Goal: Obtain resource: Download file/media

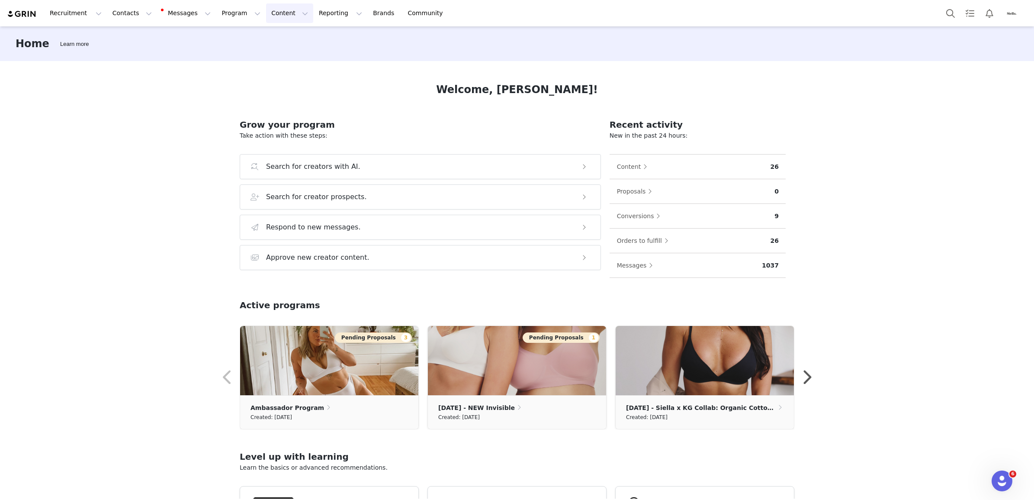
click at [266, 12] on button "Content Content" at bounding box center [289, 12] width 47 height 19
click at [271, 40] on p "Creator Content" at bounding box center [271, 38] width 48 height 9
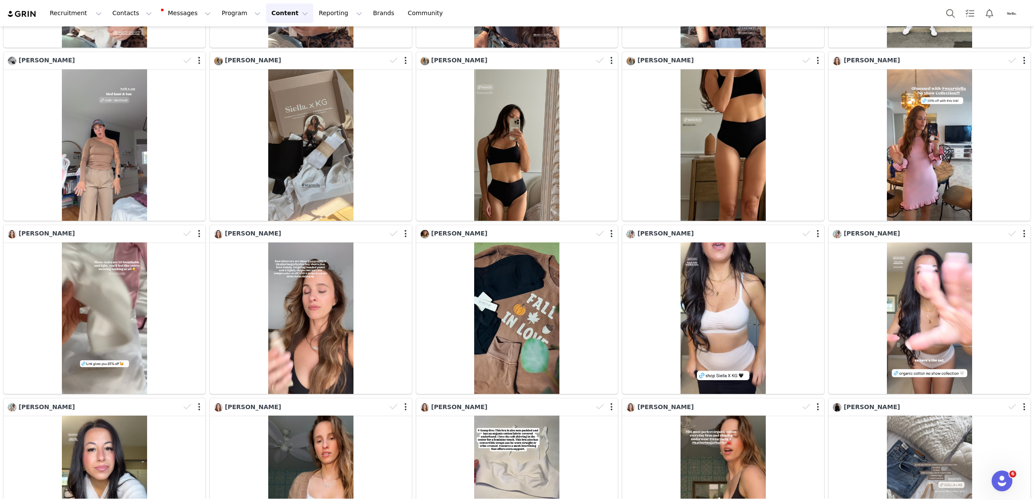
scroll to position [2079, 0]
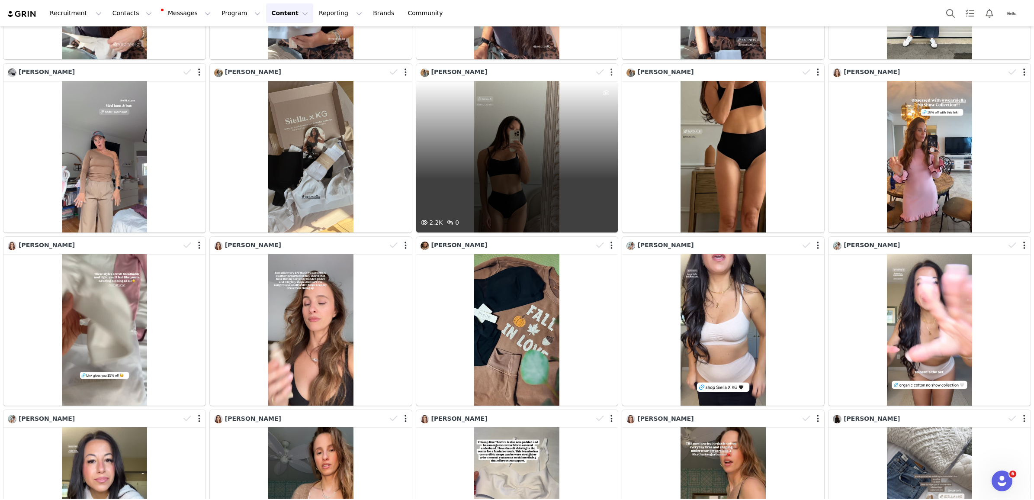
click at [611, 68] on button "button" at bounding box center [612, 72] width 2 height 9
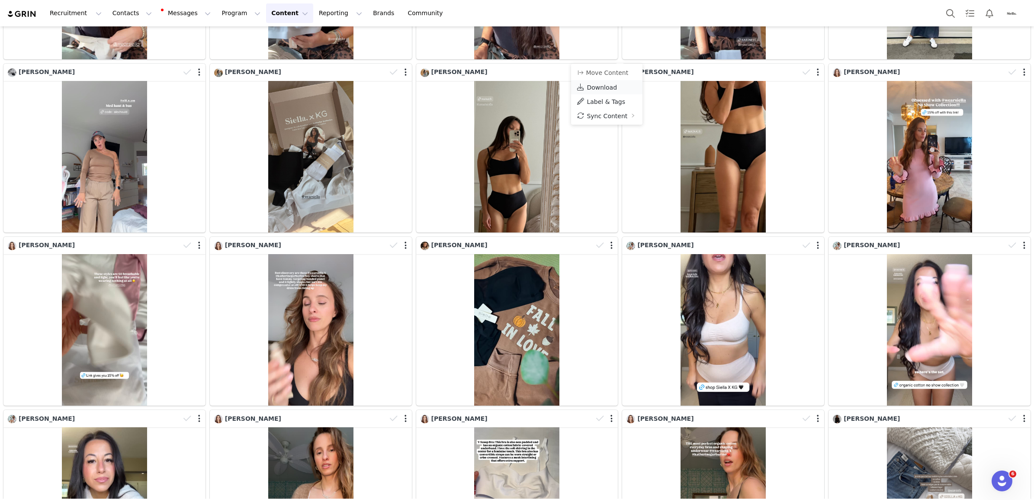
click at [612, 85] on span "Download" at bounding box center [602, 87] width 30 height 7
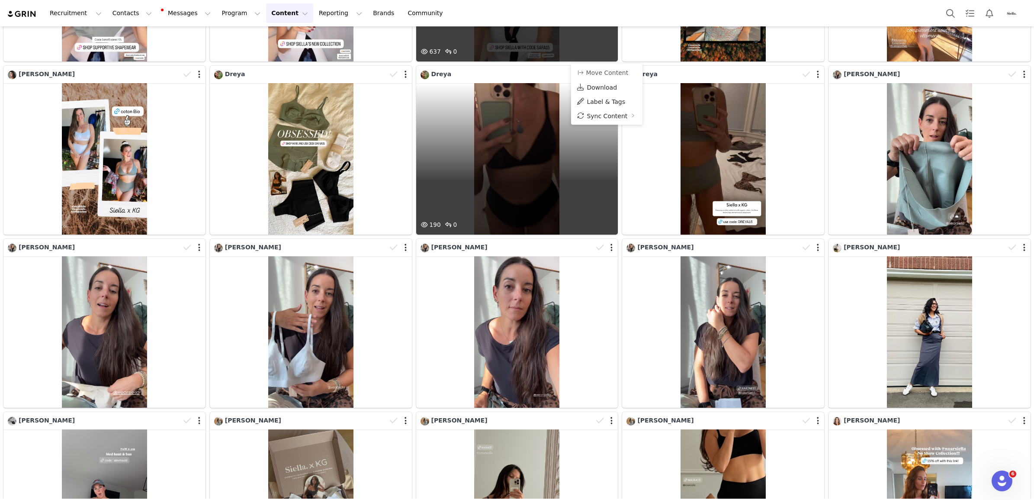
scroll to position [1700, 0]
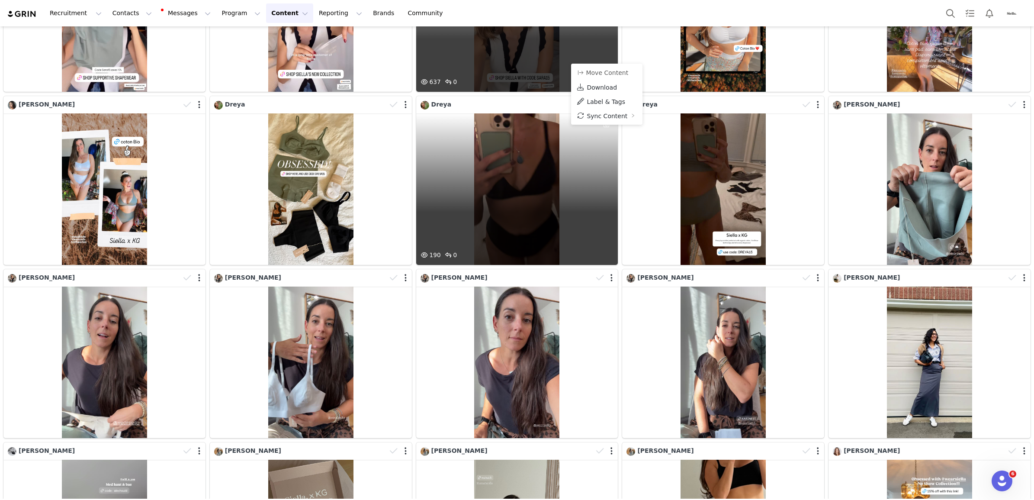
click at [540, 165] on div "190 0" at bounding box center [517, 188] width 202 height 151
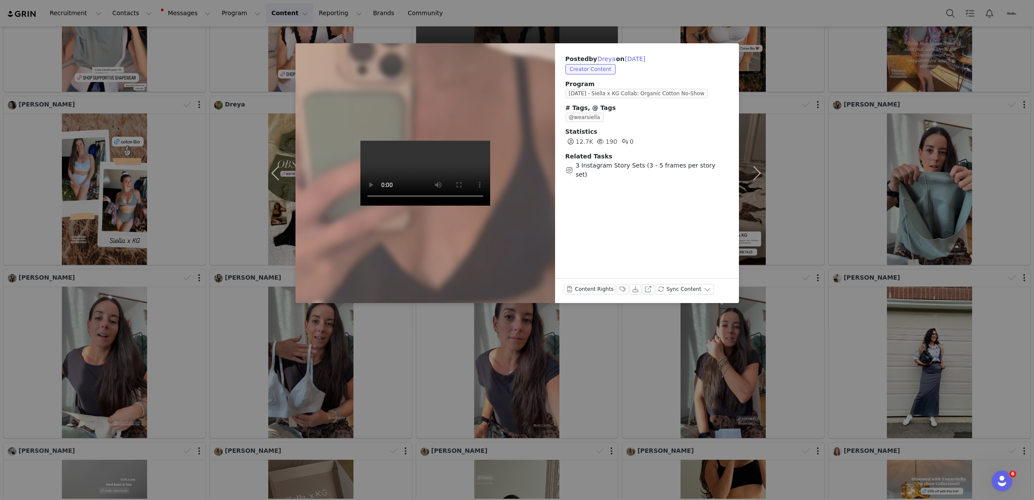
click at [624, 17] on div "Posted by Dreya on [DATE] Creator Content Program [DATE] - Siella x KG Collab: …" at bounding box center [517, 250] width 1034 height 500
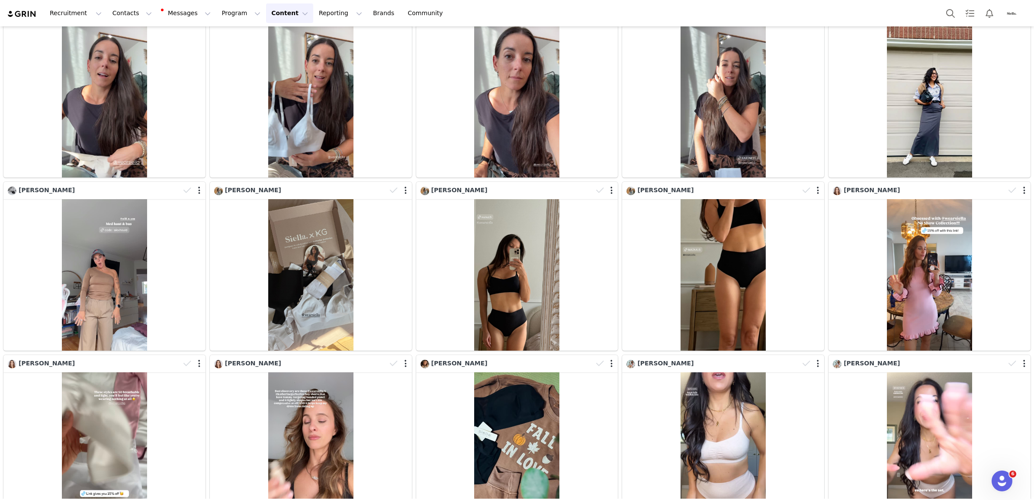
scroll to position [1971, 0]
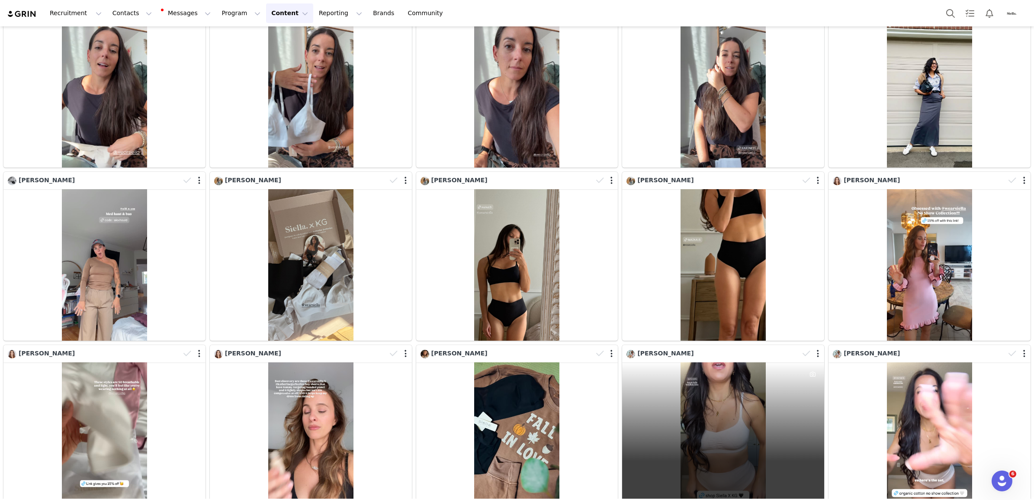
click at [676, 438] on div "1.3K 0" at bounding box center [723, 437] width 202 height 151
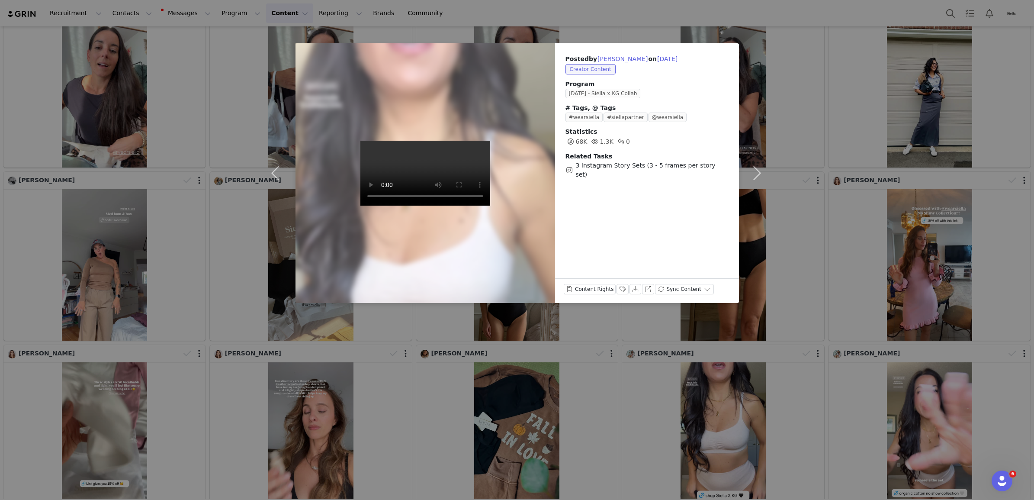
click at [602, 19] on div "Posted by [PERSON_NAME] on [DATE] Creator Content Program [DATE] - Siella x KG …" at bounding box center [517, 250] width 1034 height 500
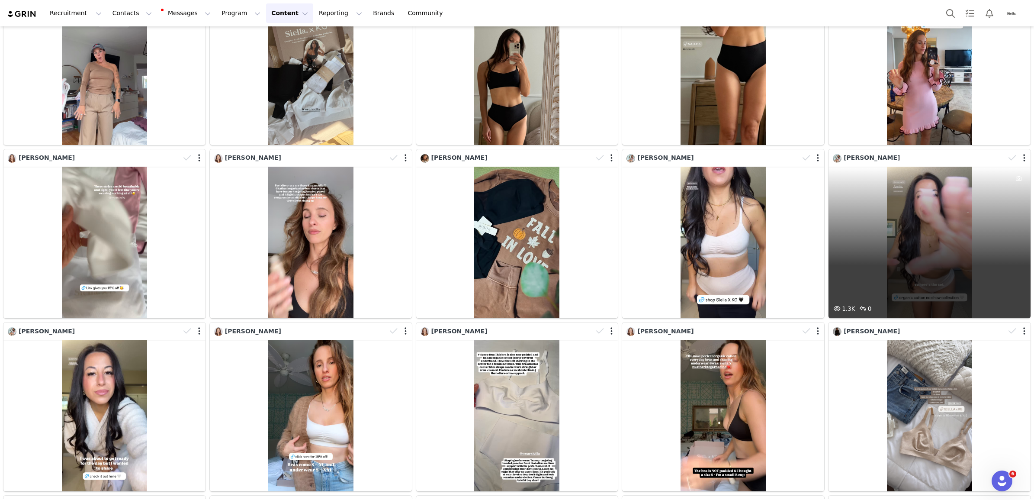
scroll to position [2187, 0]
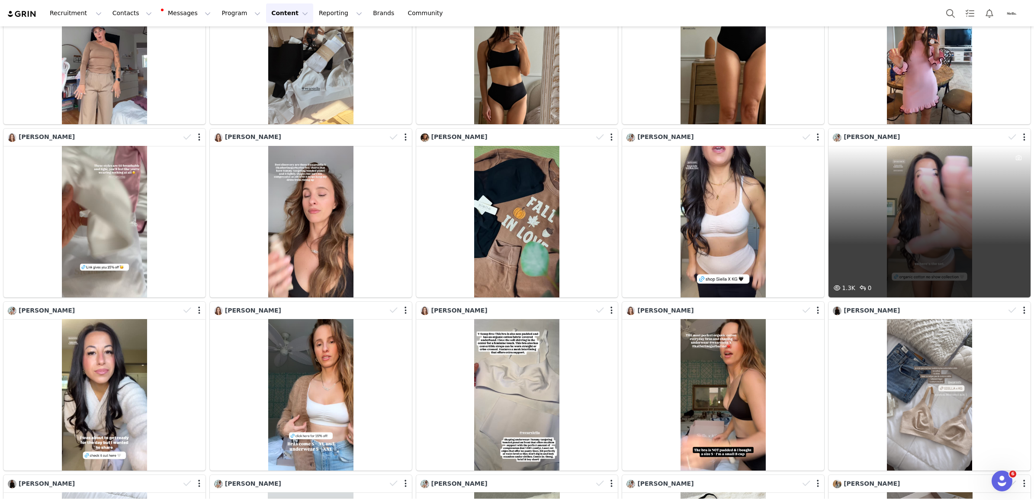
click at [919, 188] on div "1.3K 0" at bounding box center [930, 221] width 202 height 151
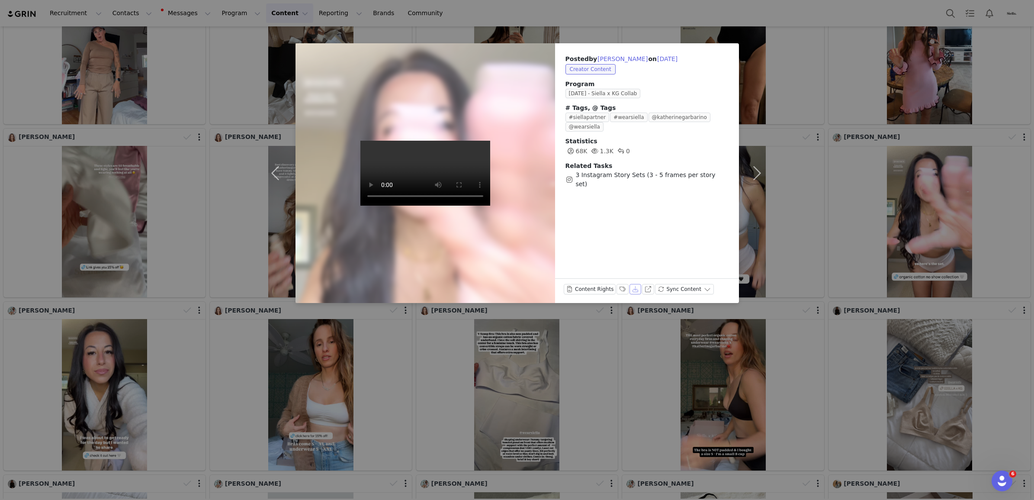
click at [630, 293] on button "Download" at bounding box center [636, 289] width 12 height 10
drag, startPoint x: 587, startPoint y: 14, endPoint x: 600, endPoint y: 42, distance: 30.4
click at [587, 14] on div "Posted by [PERSON_NAME] on [DATE] Creator Content Program [DATE] - Siella x KG …" at bounding box center [517, 250] width 1034 height 500
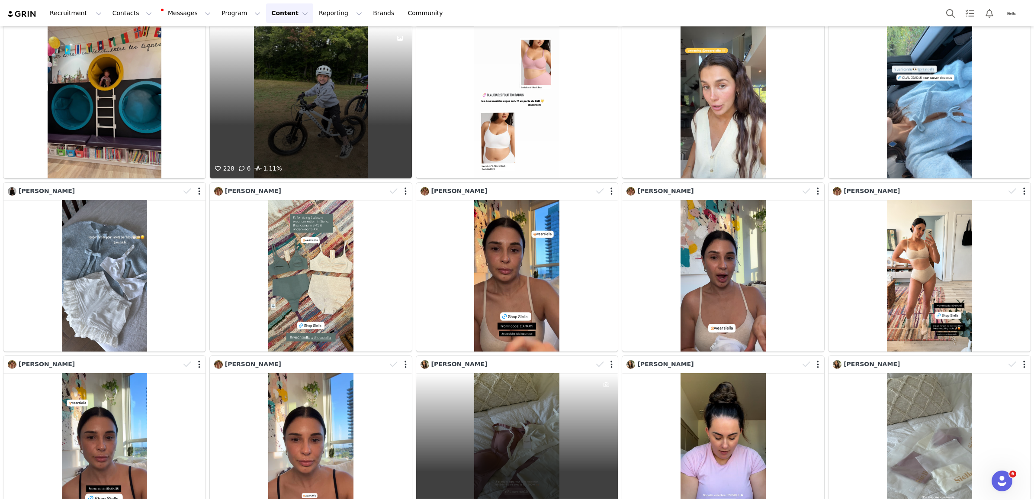
scroll to position [943, 0]
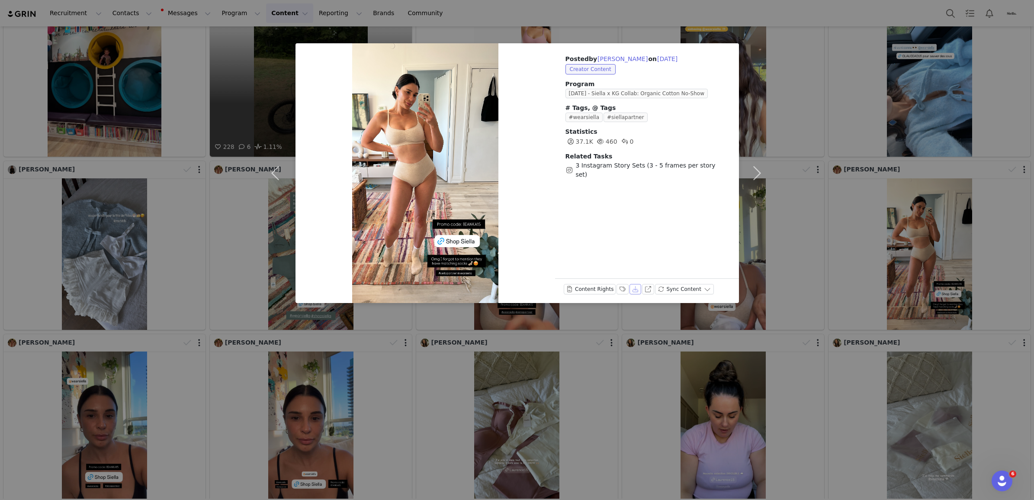
click at [631, 291] on button "Download" at bounding box center [636, 289] width 12 height 10
click at [643, 10] on div "Posted by [PERSON_NAME] on [DATE] Creator Content Program [DATE] - Siella x KG …" at bounding box center [517, 250] width 1034 height 500
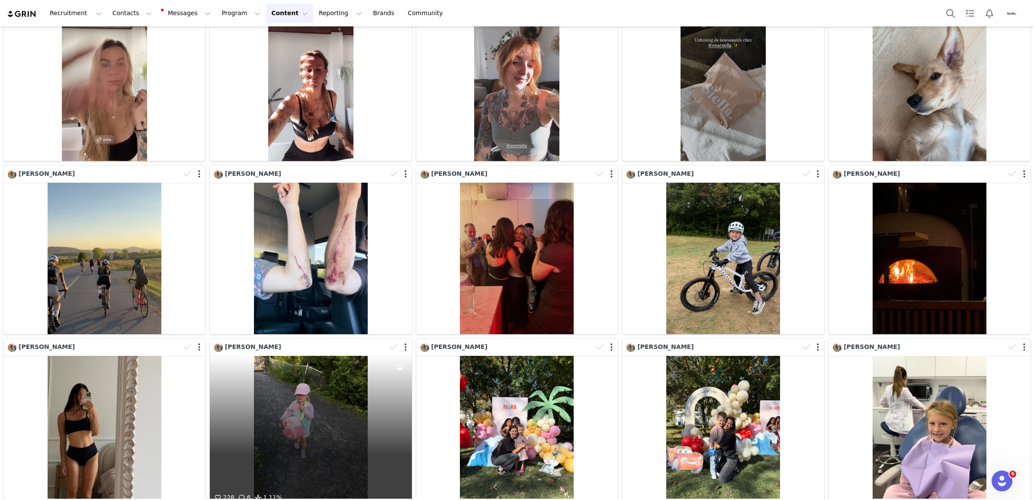
scroll to position [0, 0]
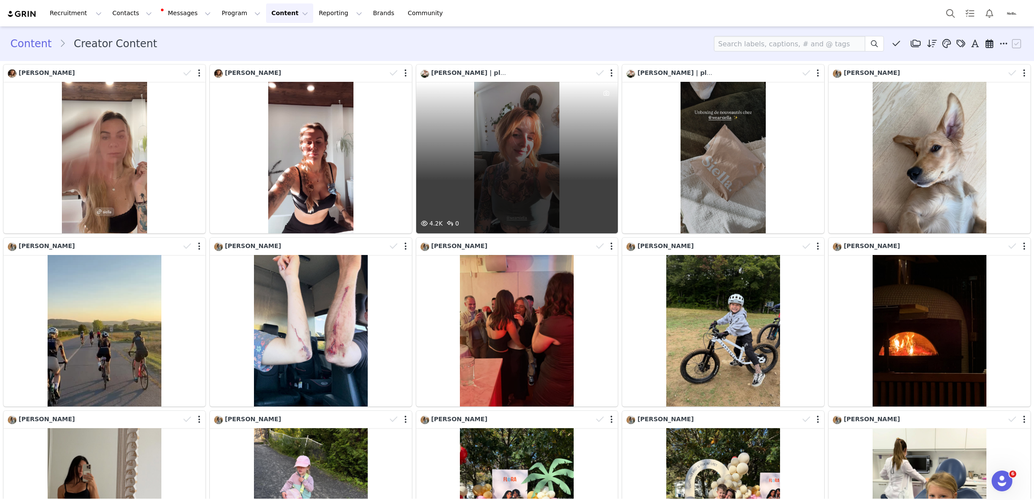
click at [540, 172] on div "4.2K 0" at bounding box center [517, 157] width 202 height 151
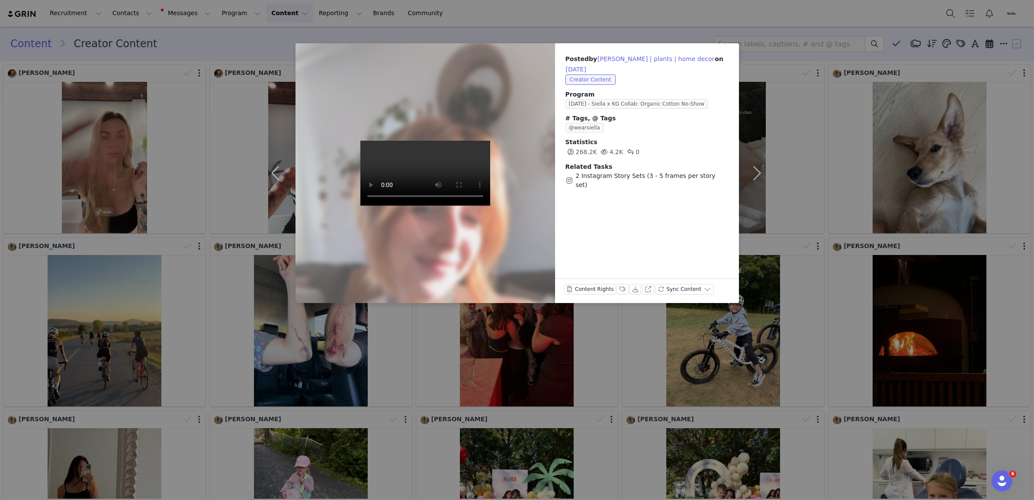
click at [559, 26] on div "Posted by [PERSON_NAME] | plants | home decor on [DATE] Creator Content Program…" at bounding box center [517, 250] width 1034 height 500
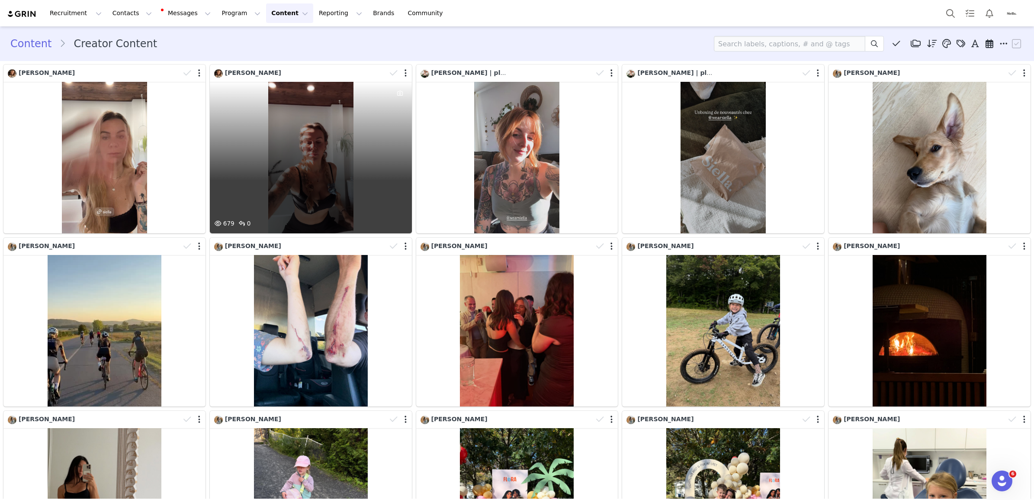
click at [338, 183] on div "679 0" at bounding box center [311, 157] width 202 height 151
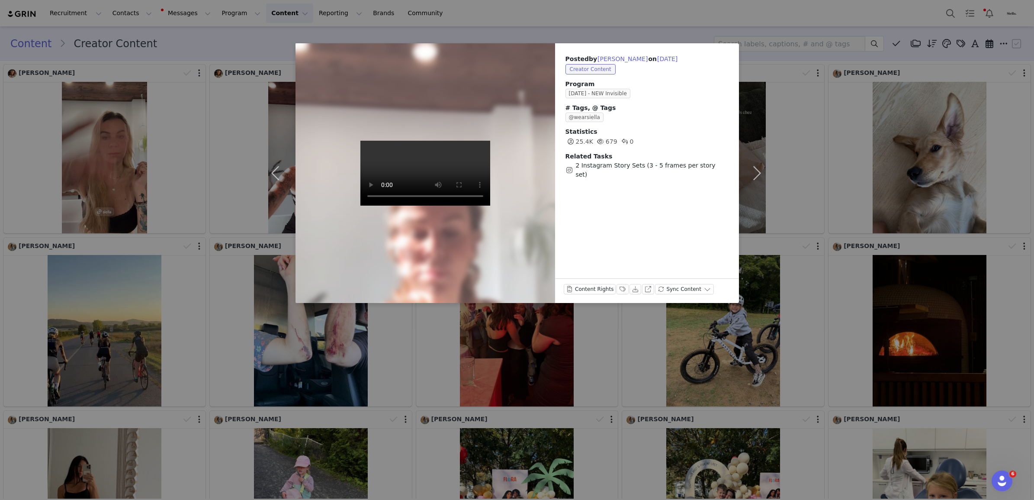
click at [589, 22] on div "Posted by [PERSON_NAME] on [DATE] Creator Content Program [DATE] - NEW Invisibl…" at bounding box center [517, 250] width 1034 height 500
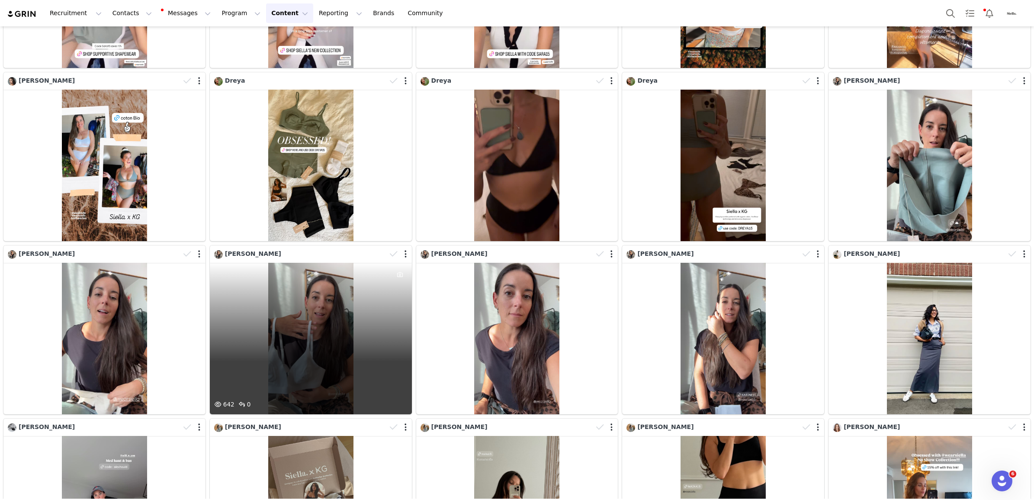
scroll to position [1677, 0]
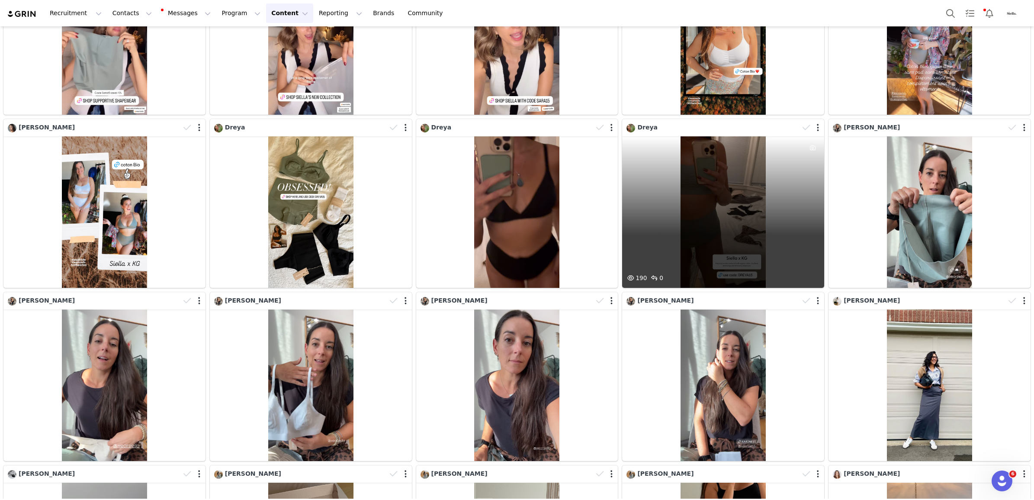
click at [675, 205] on div "190 0" at bounding box center [723, 211] width 202 height 151
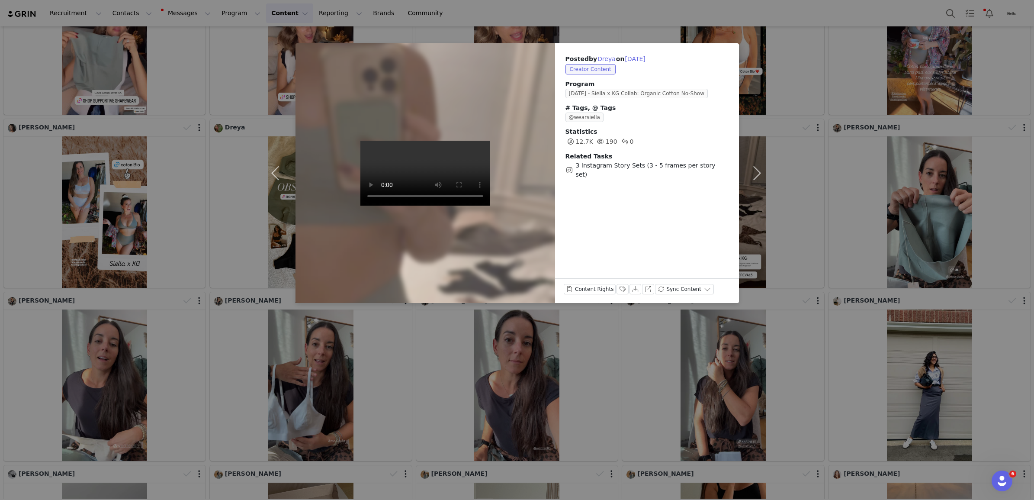
click at [615, 16] on div "Posted by Dreya on [DATE] Creator Content Program [DATE] - Siella x KG Collab: …" at bounding box center [517, 250] width 1034 height 500
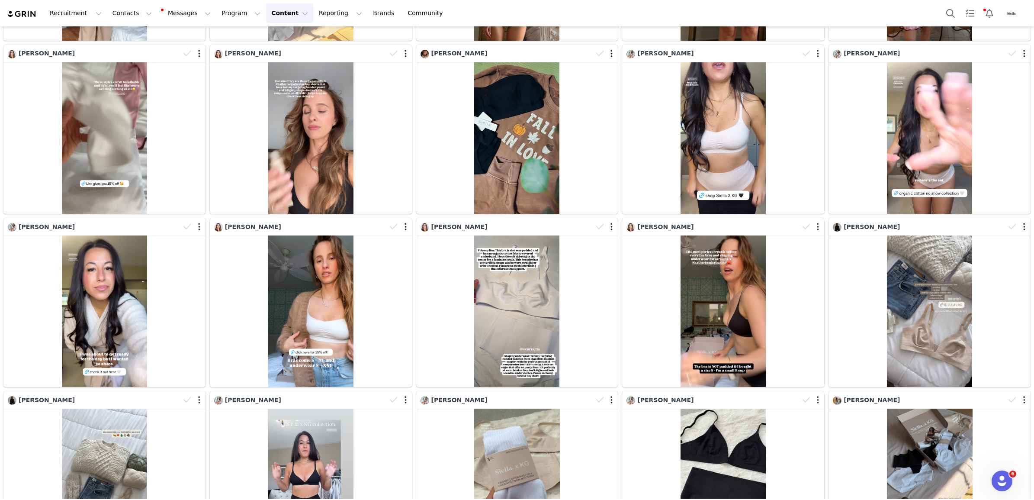
scroll to position [2272, 0]
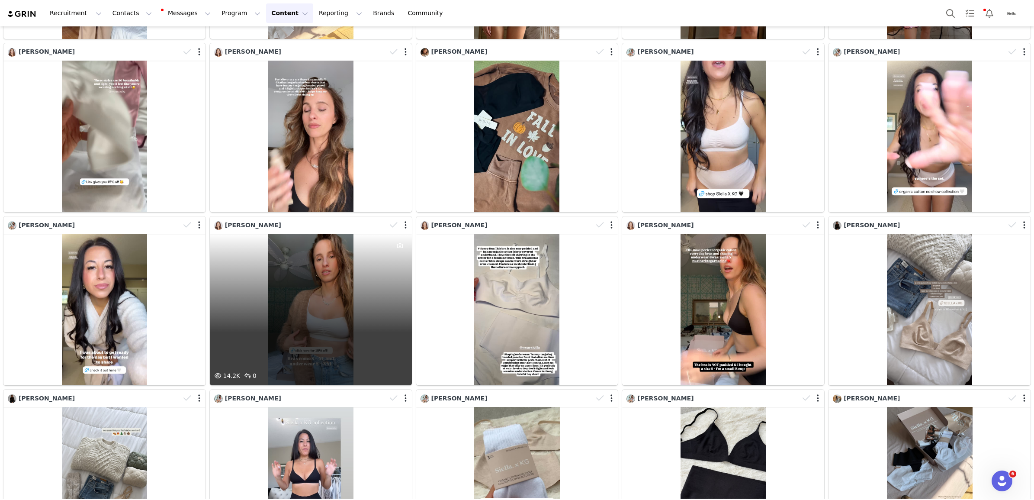
click at [335, 289] on div "14.2K 0" at bounding box center [311, 309] width 202 height 151
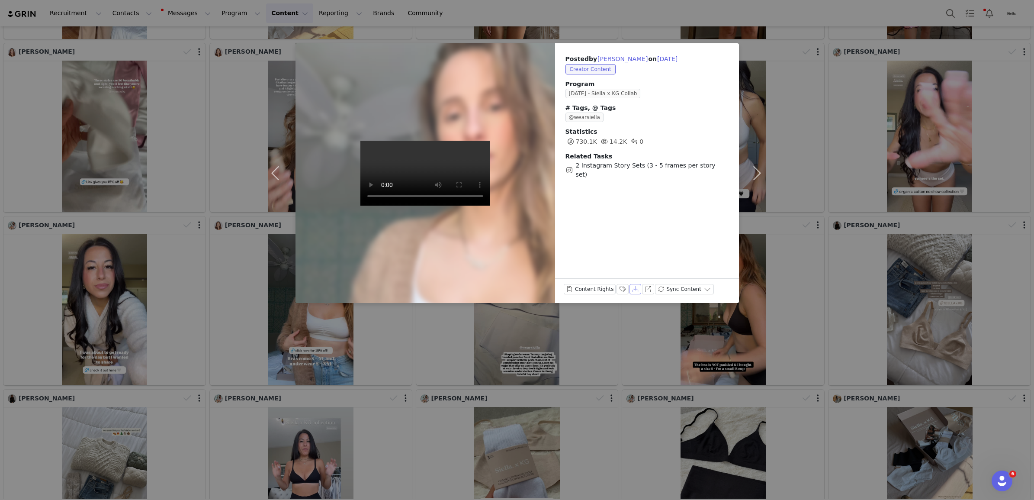
click at [635, 286] on button "Download" at bounding box center [636, 289] width 12 height 10
click at [752, 176] on button "button" at bounding box center [757, 173] width 36 height 260
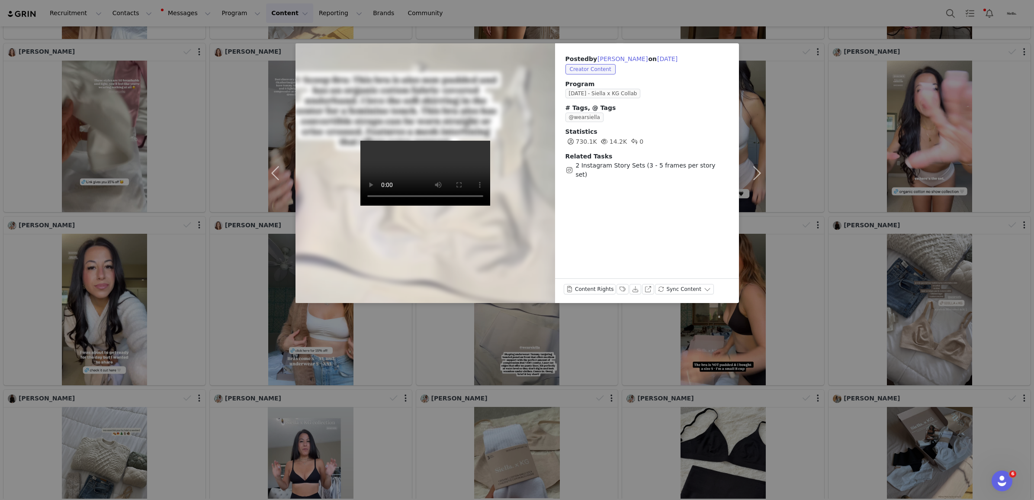
click at [632, 15] on div "Posted by [PERSON_NAME] on [DATE] Creator Content Program [DATE] - Siella x KG …" at bounding box center [517, 250] width 1034 height 500
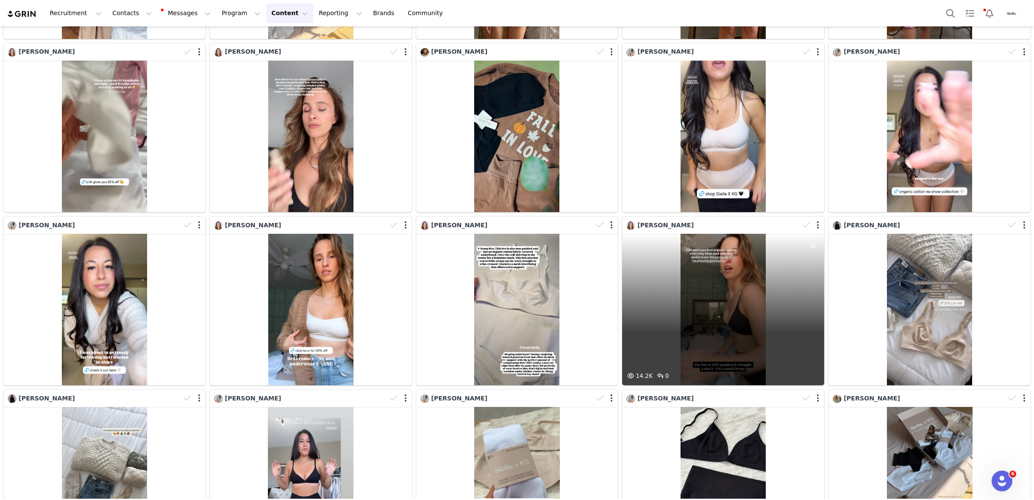
click at [728, 316] on div "14.2K 0" at bounding box center [723, 309] width 202 height 151
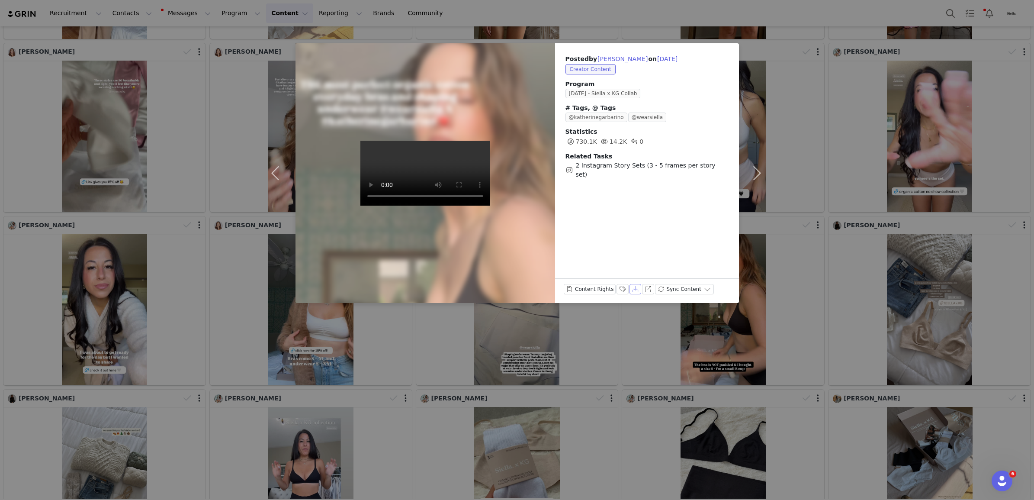
click at [630, 290] on button "Download" at bounding box center [636, 289] width 12 height 10
click at [728, 14] on div "Posted by [PERSON_NAME] on [DATE] Creator Content Program [DATE] - Siella x KG …" at bounding box center [517, 250] width 1034 height 500
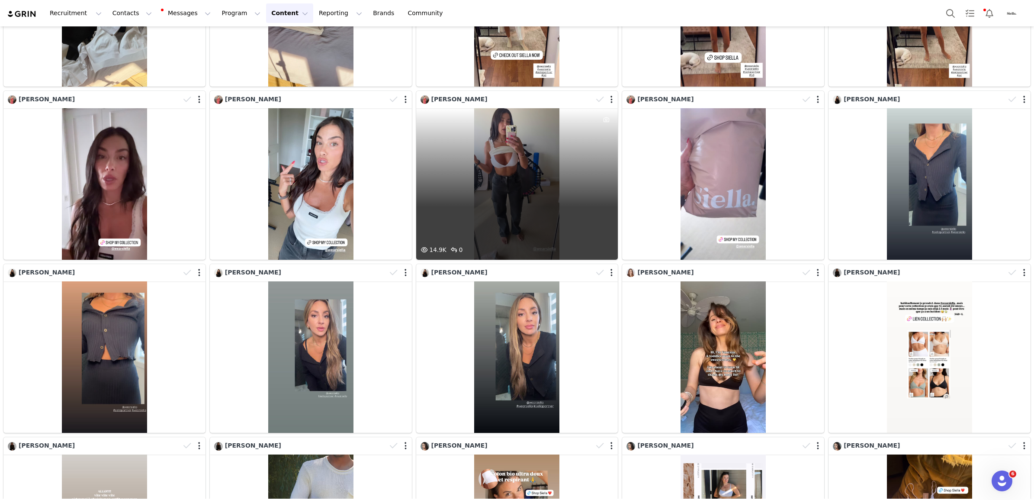
scroll to position [2921, 0]
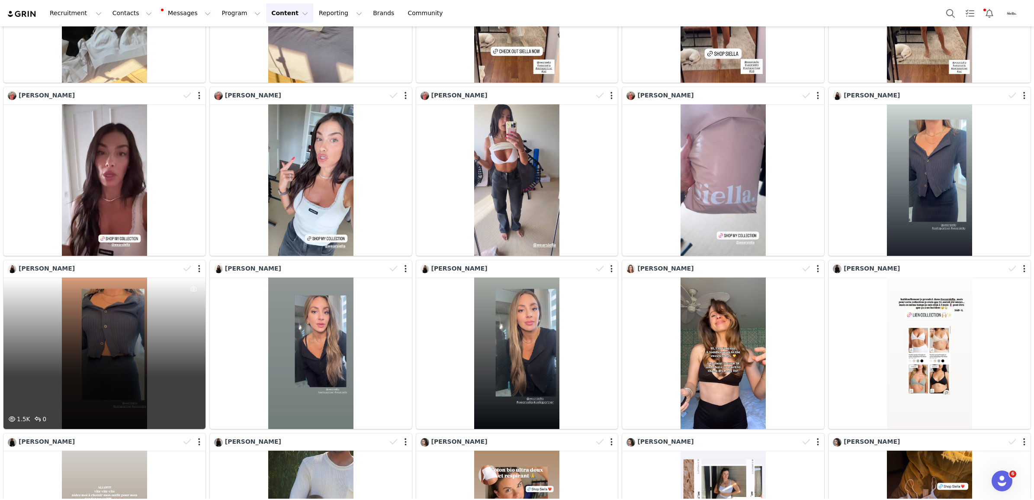
click at [96, 306] on div "1.5K 0" at bounding box center [104, 352] width 202 height 151
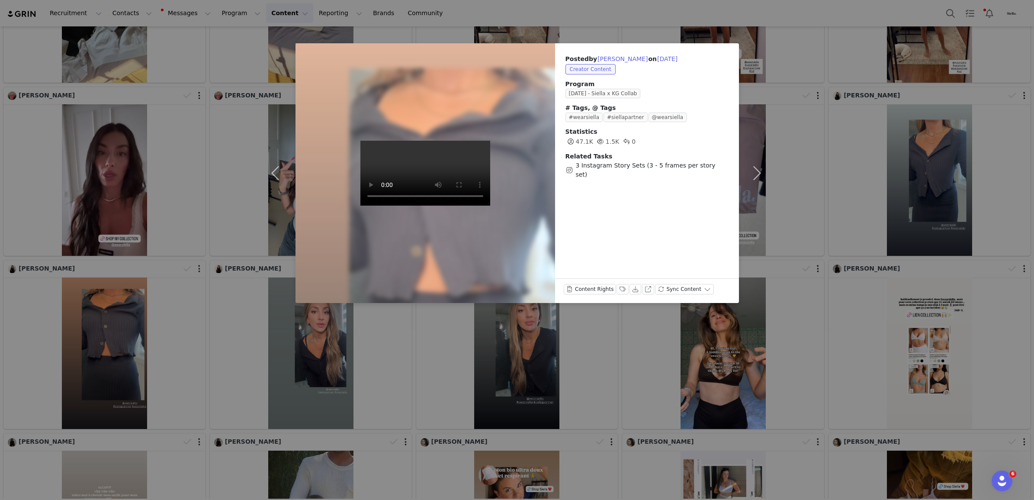
click at [650, 25] on div "Posted by [PERSON_NAME] on [DATE] Creator Content Program [DATE] - Siella x KG …" at bounding box center [517, 250] width 1034 height 500
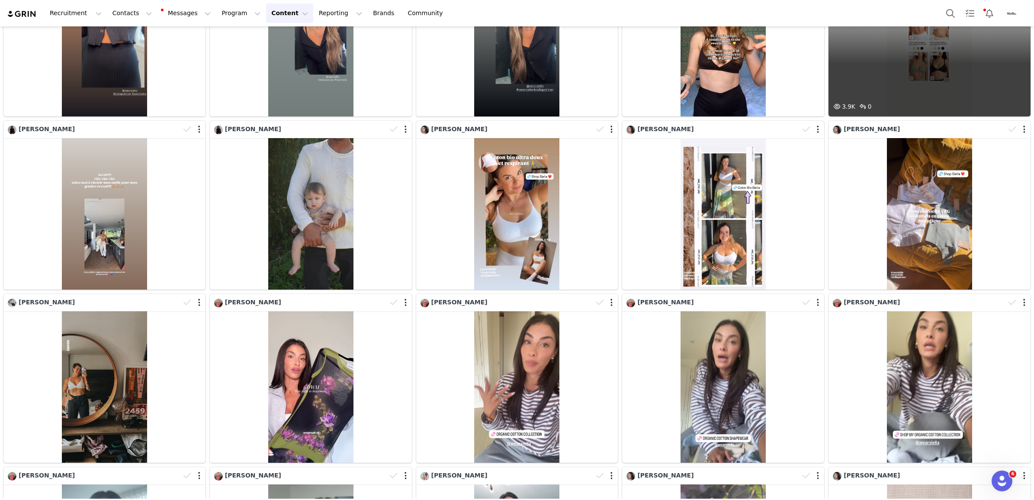
scroll to position [3246, 0]
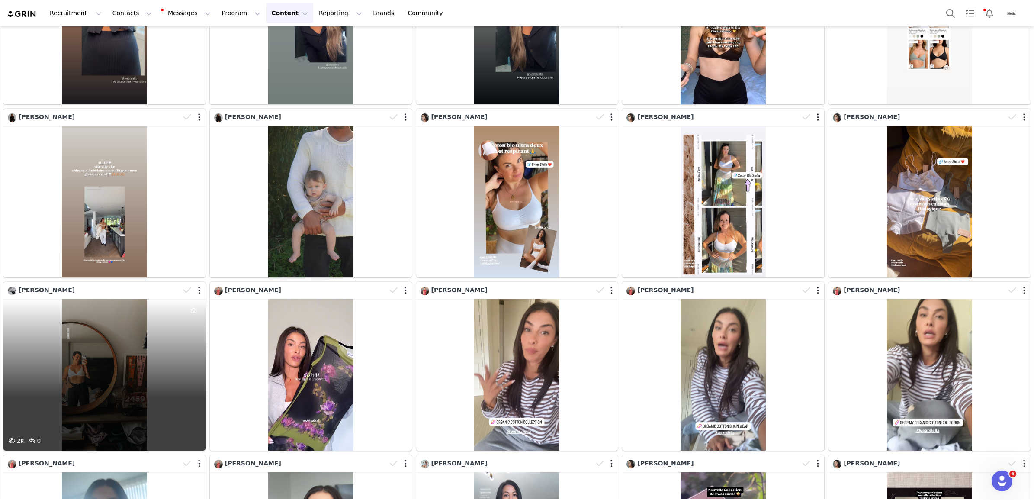
click at [94, 348] on div "2K 0" at bounding box center [104, 374] width 202 height 151
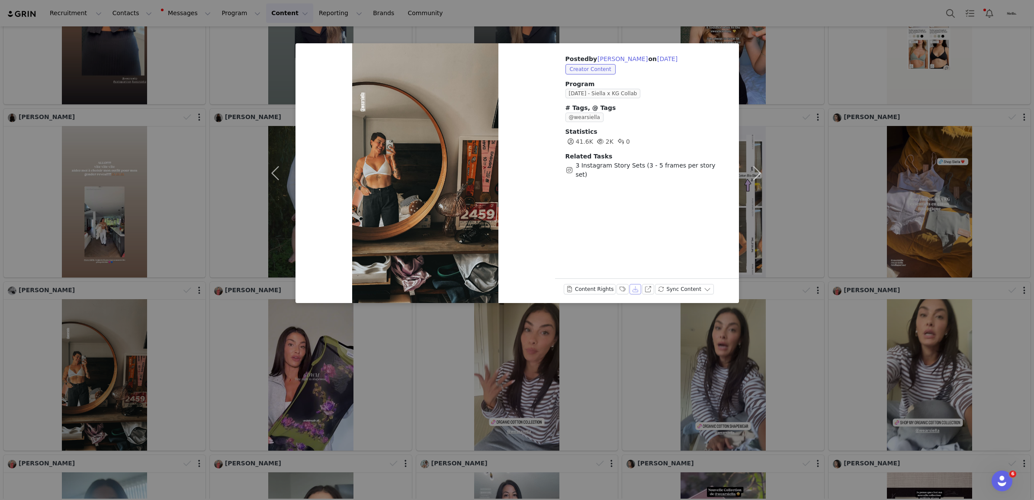
click at [630, 290] on button "Download" at bounding box center [636, 289] width 12 height 10
click at [681, 16] on div "Posted by [PERSON_NAME] on [DATE] Creator Content Program [DATE] - Siella x KG …" at bounding box center [517, 250] width 1034 height 500
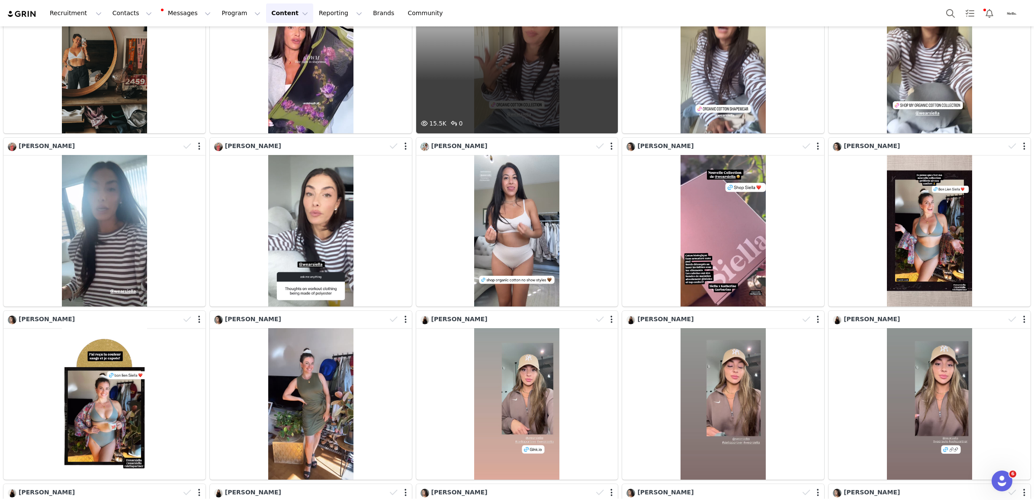
scroll to position [3571, 0]
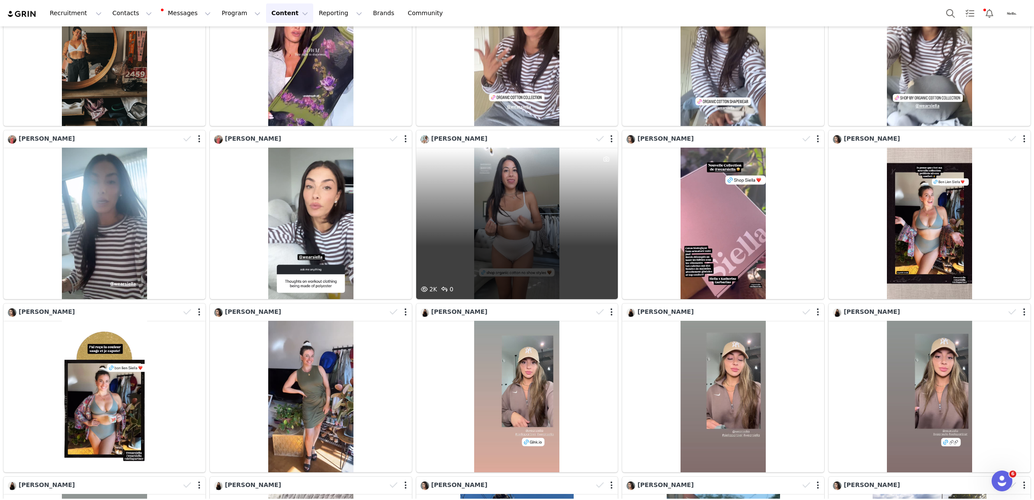
click at [541, 203] on div "2K 0" at bounding box center [517, 223] width 202 height 151
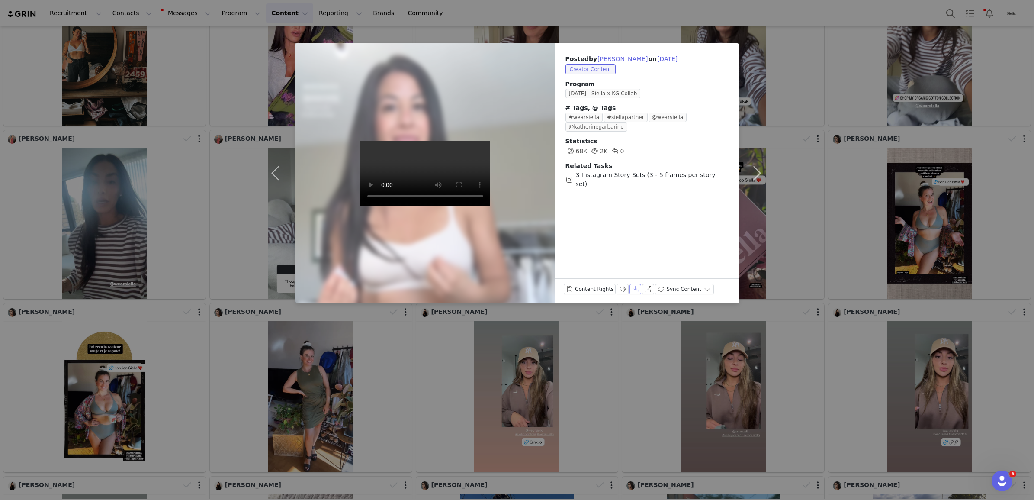
click at [630, 287] on button "Download" at bounding box center [636, 289] width 12 height 10
click at [631, 15] on div "Posted by [PERSON_NAME] on [DATE] Creator Content Program [DATE] - Siella x KG …" at bounding box center [517, 250] width 1034 height 500
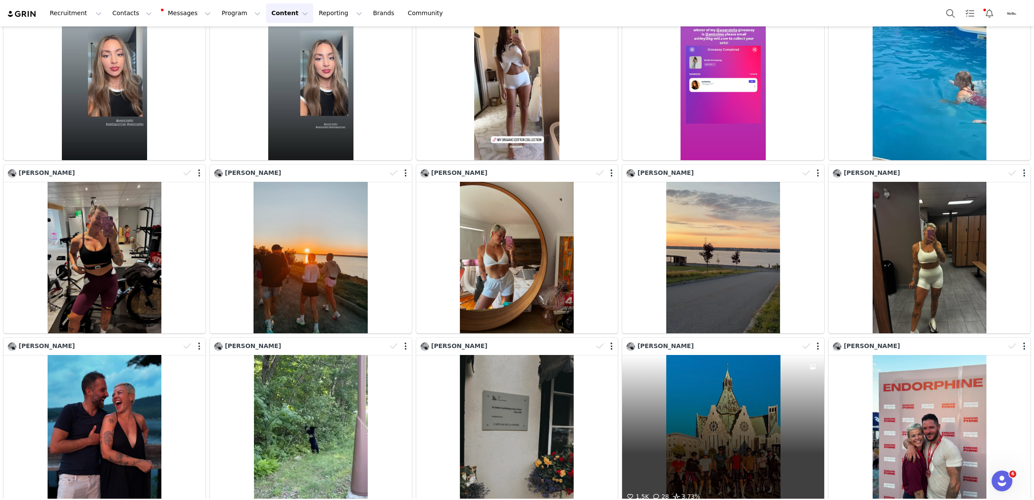
scroll to position [7375, 0]
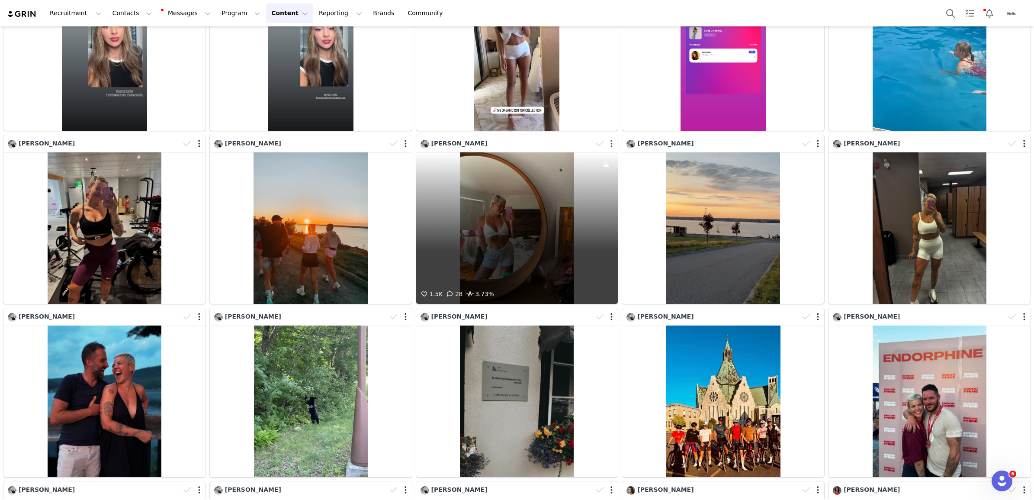
click at [611, 139] on button "button" at bounding box center [612, 143] width 2 height 9
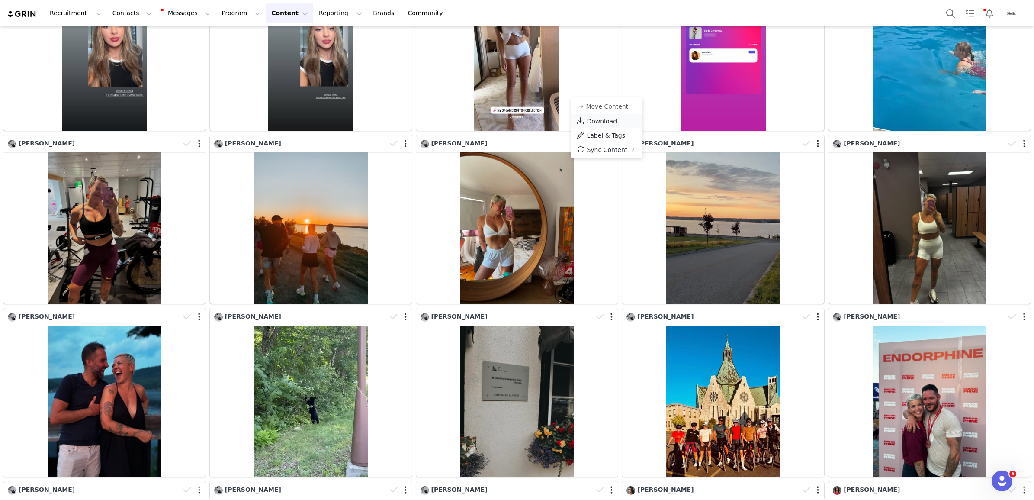
click at [598, 119] on span "Download" at bounding box center [602, 121] width 30 height 7
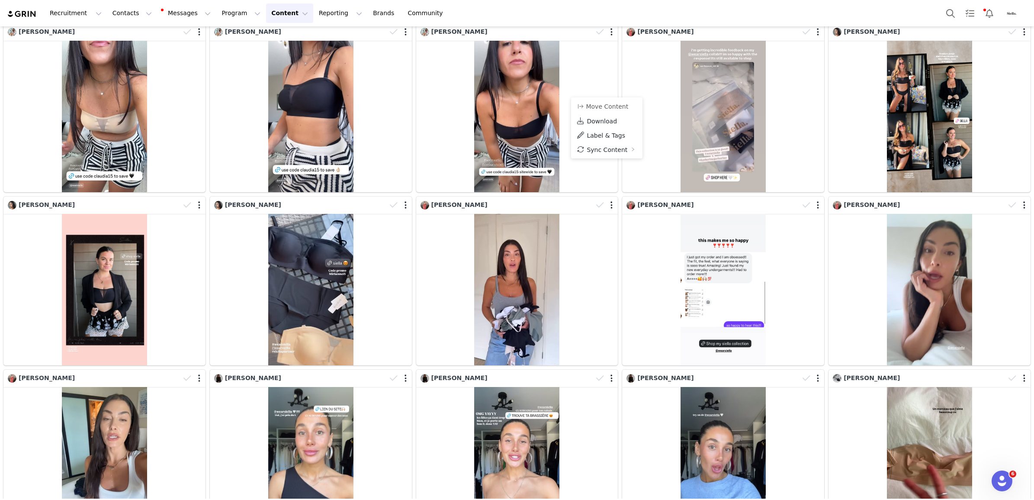
scroll to position [7974, 0]
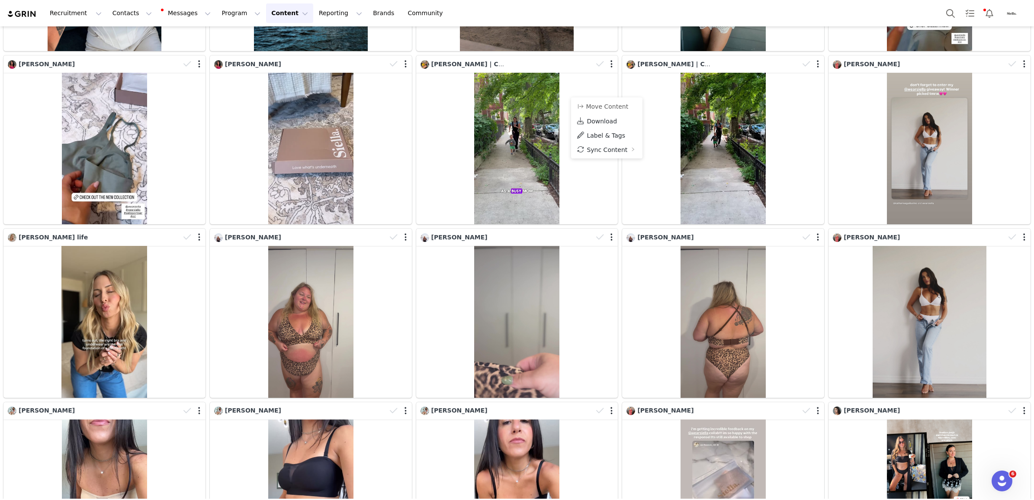
click at [419, 16] on div "Recruitment Recruitment Creator Search Curated Lists Landing Pages Web Extensio…" at bounding box center [517, 13] width 1034 height 26
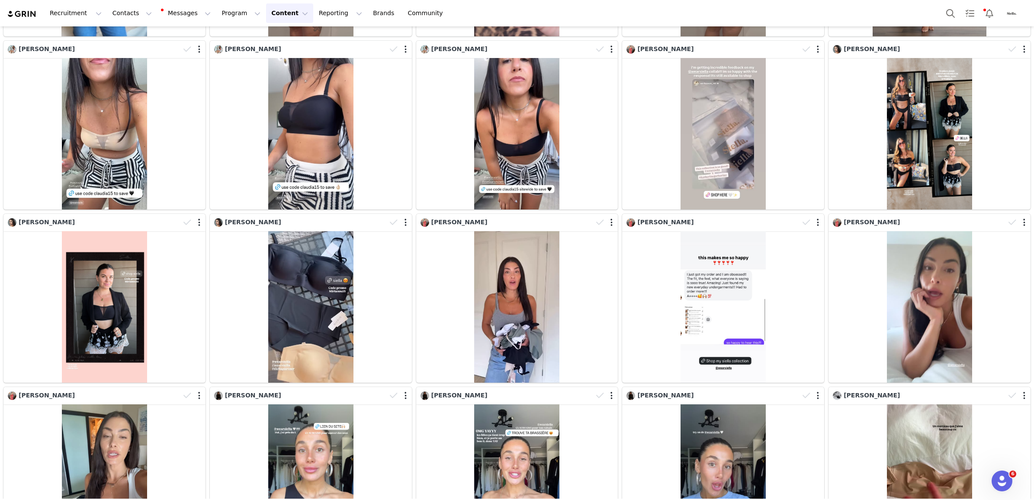
scroll to position [8414, 0]
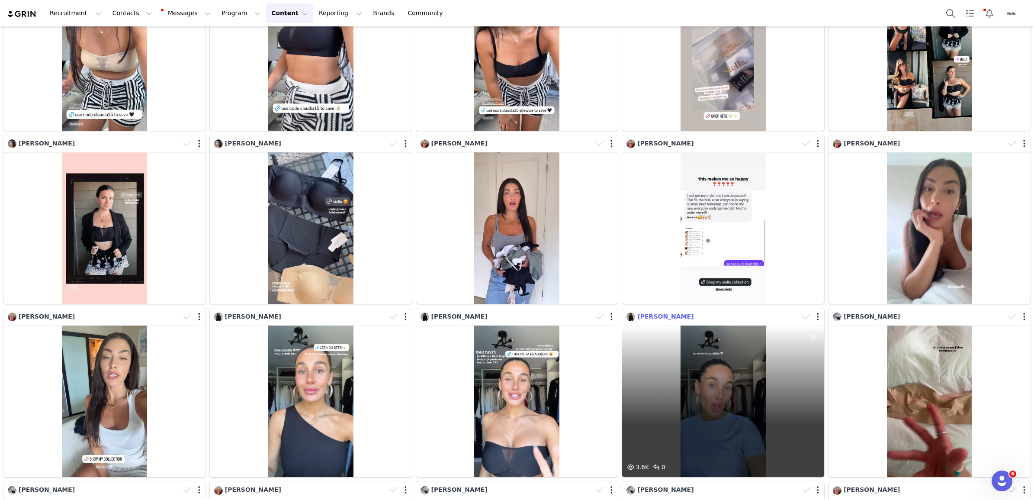
drag, startPoint x: 697, startPoint y: 254, endPoint x: 633, endPoint y: 254, distance: 64.1
click at [633, 312] on div "[PERSON_NAME]" at bounding box center [713, 317] width 173 height 10
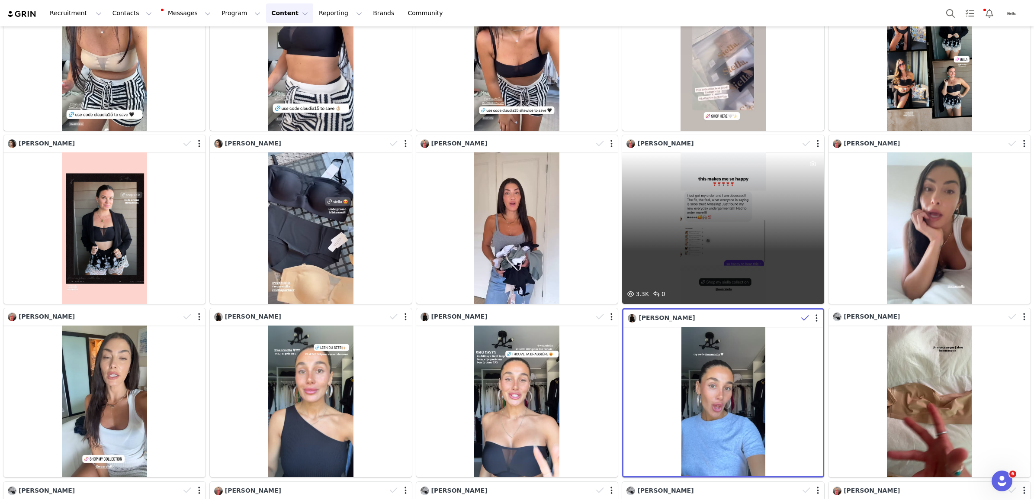
copy span "[PERSON_NAME]"
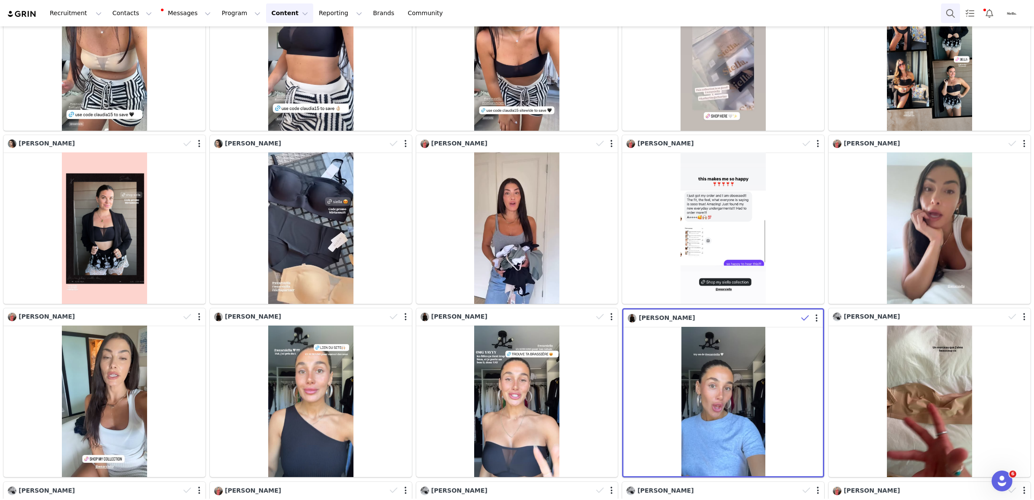
click at [949, 10] on button "Search" at bounding box center [950, 12] width 19 height 19
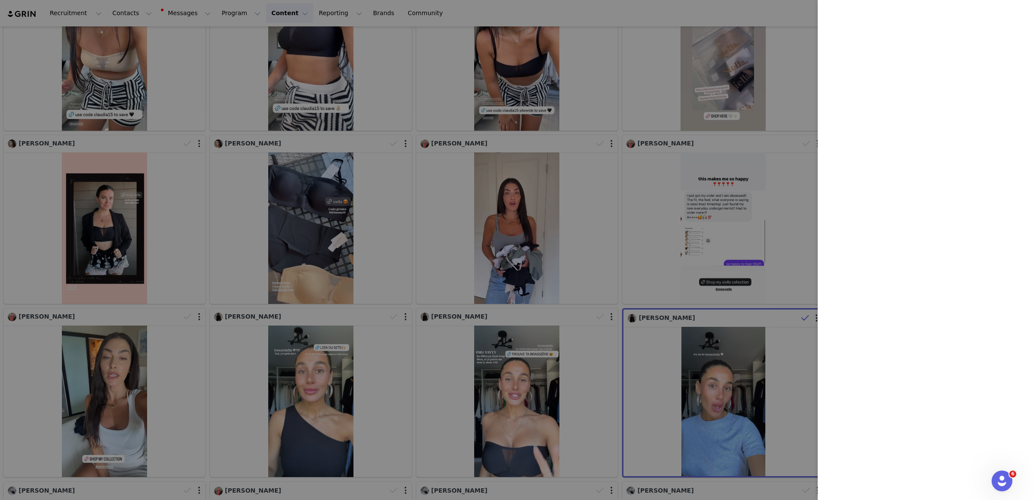
click at [786, 19] on div at bounding box center [517, 250] width 1034 height 500
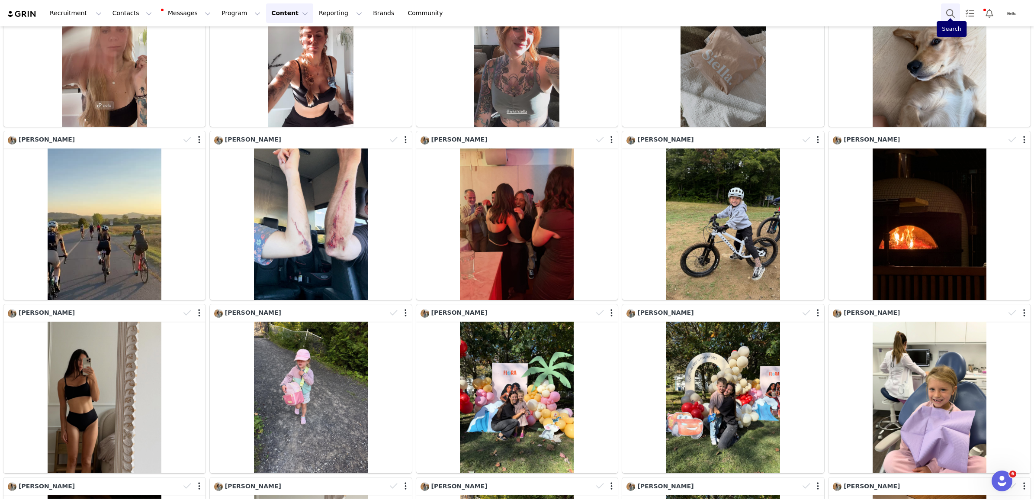
scroll to position [0, 0]
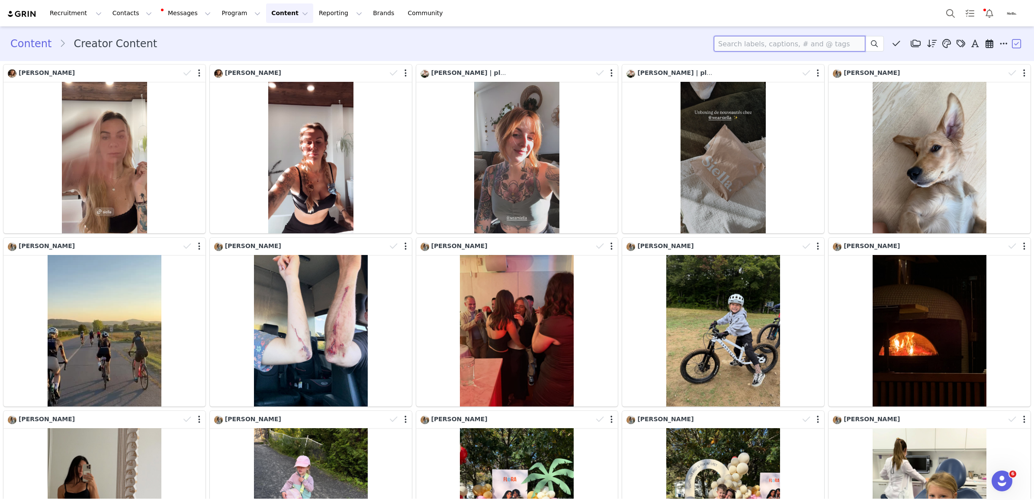
click at [814, 45] on input at bounding box center [789, 44] width 151 height 16
paste input "[PERSON_NAME]"
type input "[PERSON_NAME]"
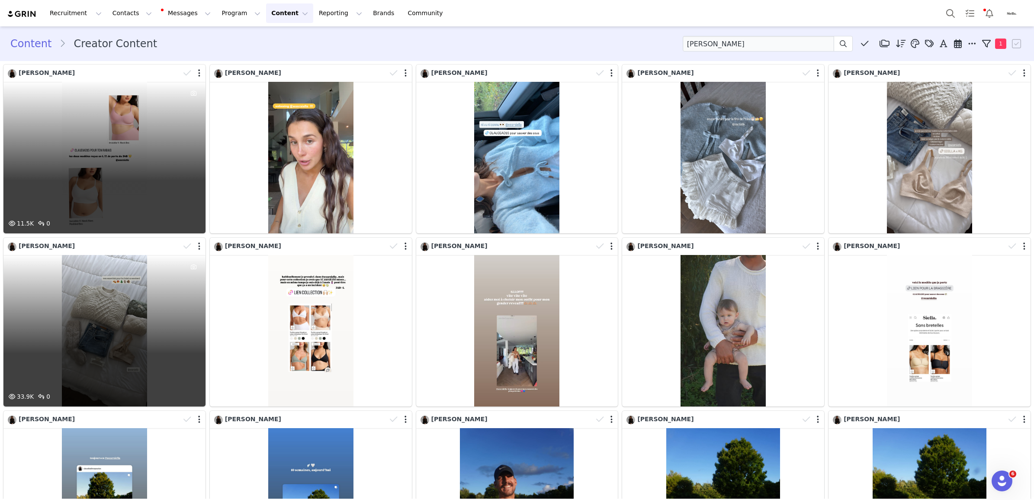
click at [92, 333] on div "33.9K 0" at bounding box center [104, 330] width 202 height 151
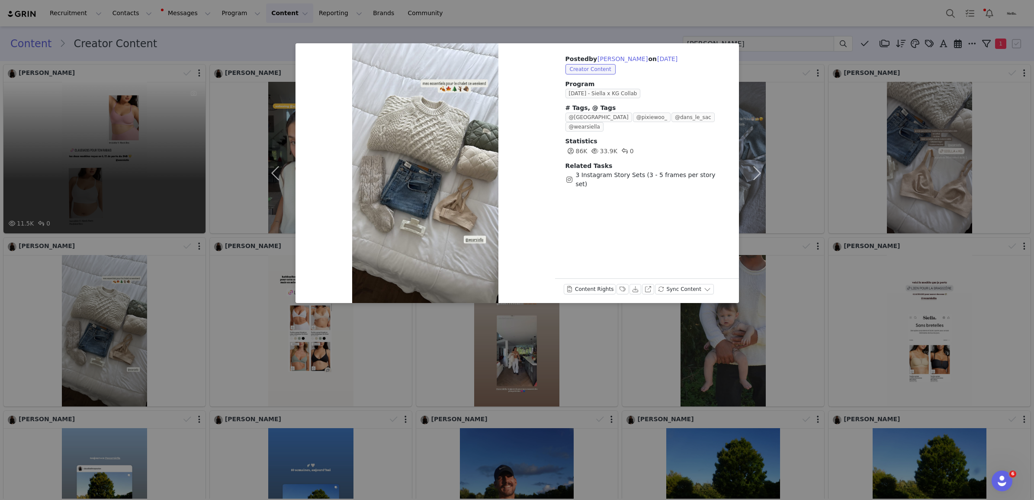
click at [643, 21] on div "Posted by [PERSON_NAME] on [DATE] Creator Content Program [DATE] - Siella x KG …" at bounding box center [517, 250] width 1034 height 500
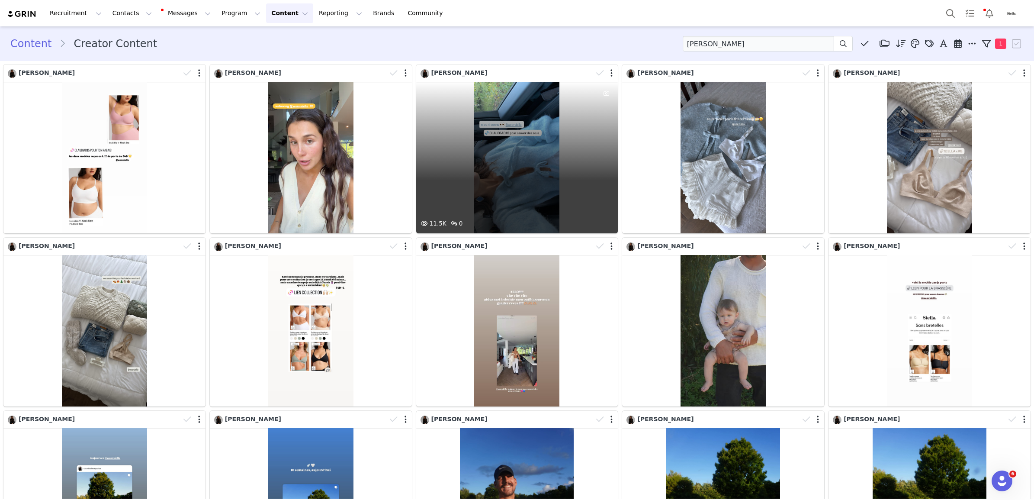
click at [509, 161] on div "11.5K 0" at bounding box center [517, 157] width 202 height 151
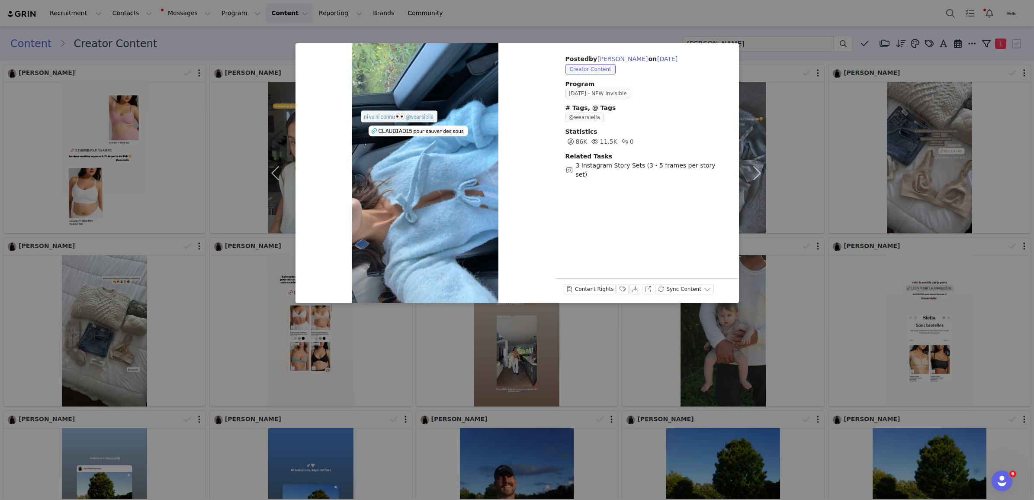
click at [586, 25] on div "Posted by [PERSON_NAME] on [DATE] Creator Content Program [DATE] - NEW Invisibl…" at bounding box center [517, 250] width 1034 height 500
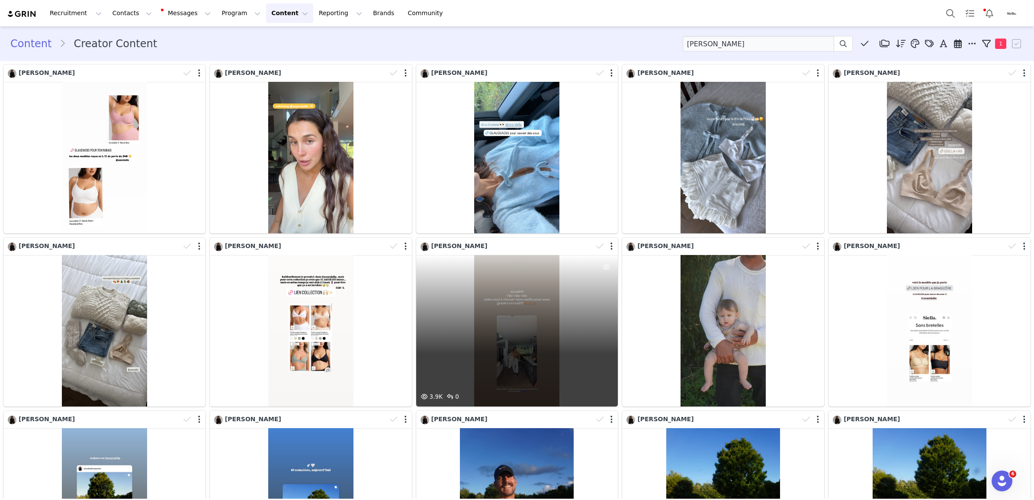
click at [535, 347] on div "3.9K 0" at bounding box center [517, 330] width 202 height 151
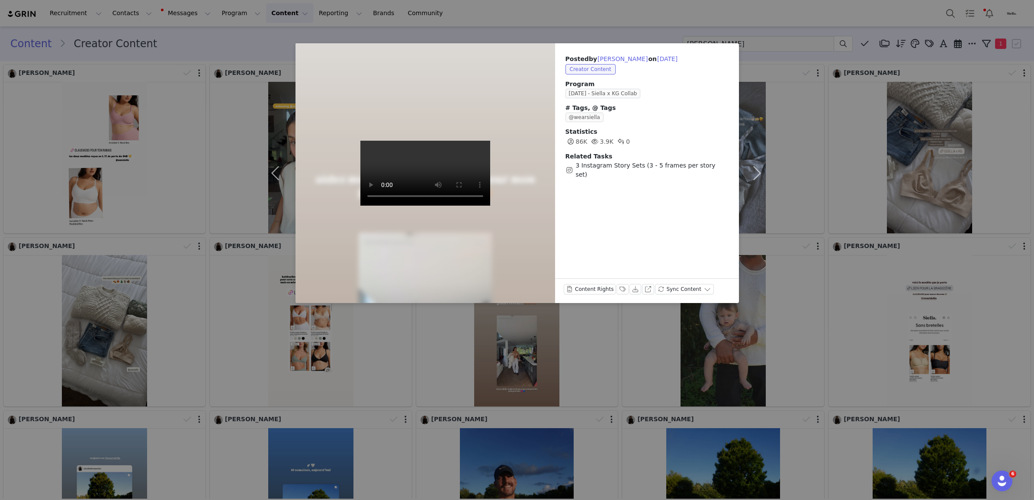
click at [574, 27] on div "Posted by [PERSON_NAME] on [DATE] Creator Content Program [DATE] - Siella x KG …" at bounding box center [517, 250] width 1034 height 500
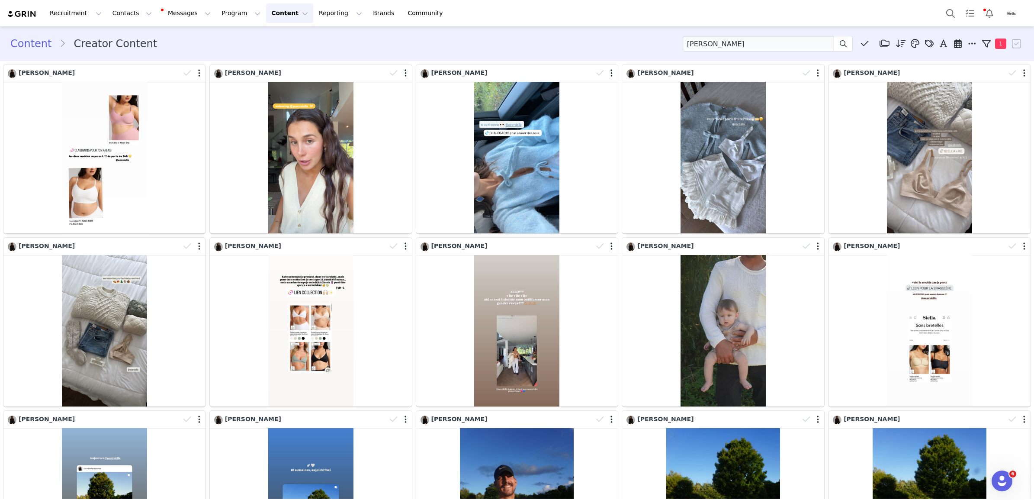
click at [595, 42] on div "Content Creator Content [PERSON_NAME] Media Library (17) Folders No folders hav…" at bounding box center [517, 44] width 1014 height 16
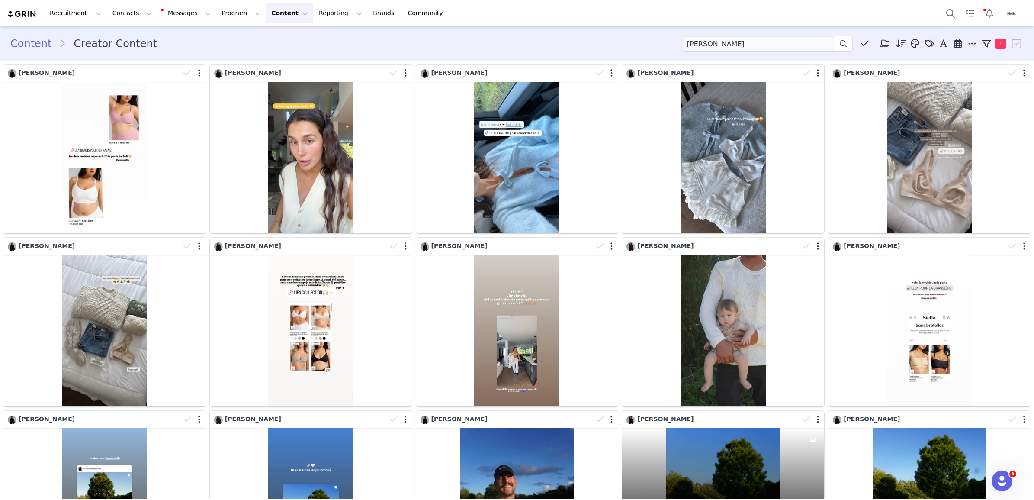
drag, startPoint x: 581, startPoint y: 46, endPoint x: 585, endPoint y: 32, distance: 14.0
click at [581, 42] on div "Content Creator Content [PERSON_NAME] Media Library (17) Folders No folders hav…" at bounding box center [517, 44] width 1014 height 16
drag, startPoint x: 766, startPoint y: 38, endPoint x: 673, endPoint y: 40, distance: 93.1
click at [673, 40] on div "Content Creator Content [PERSON_NAME] Media Library (17) Folders No folders hav…" at bounding box center [517, 44] width 1014 height 16
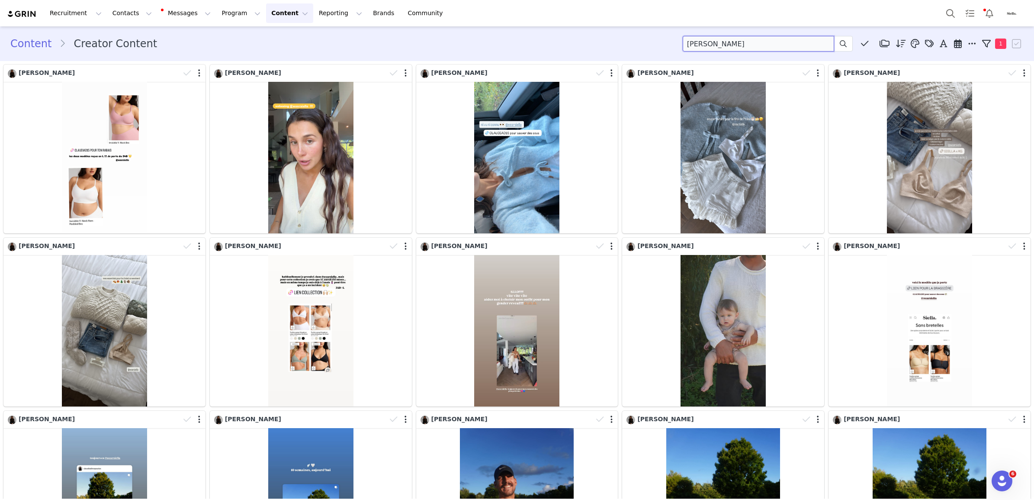
click at [789, 45] on input "[PERSON_NAME]" at bounding box center [758, 44] width 151 height 16
drag, startPoint x: 742, startPoint y: 44, endPoint x: 615, endPoint y: 25, distance: 128.6
click at [615, 25] on div "Recruitment Recruitment Creator Search Curated Lists Landing Pages Web Extensio…" at bounding box center [517, 250] width 1034 height 500
click at [615, 43] on div "Content Creator Content Media Library (17) Folders No folders have been created…" at bounding box center [517, 44] width 1014 height 16
click at [841, 42] on button at bounding box center [843, 44] width 19 height 16
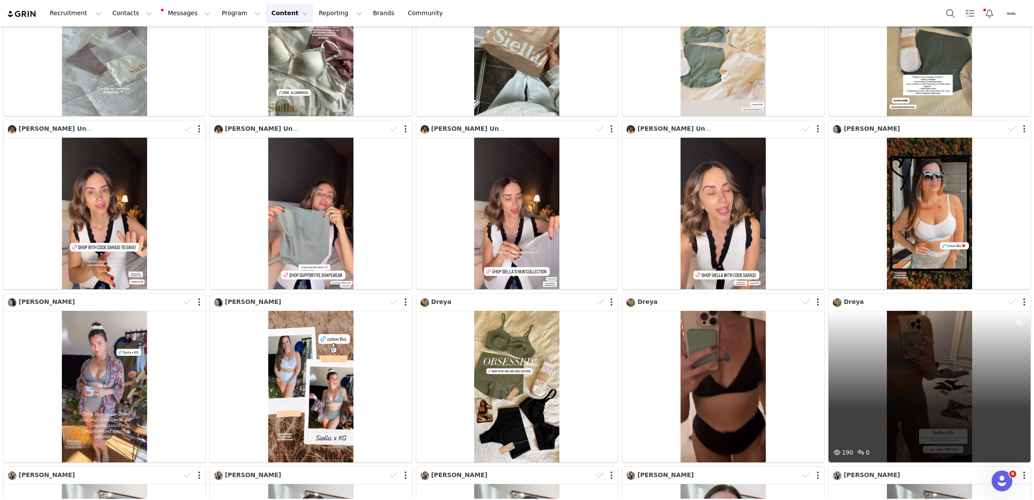
scroll to position [1005, 0]
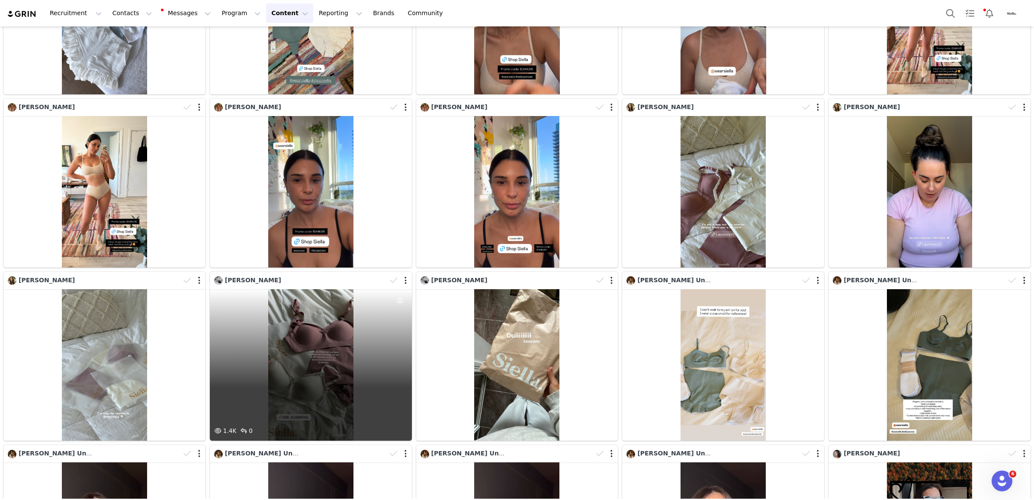
click at [319, 319] on div "1.4K 0" at bounding box center [311, 364] width 202 height 151
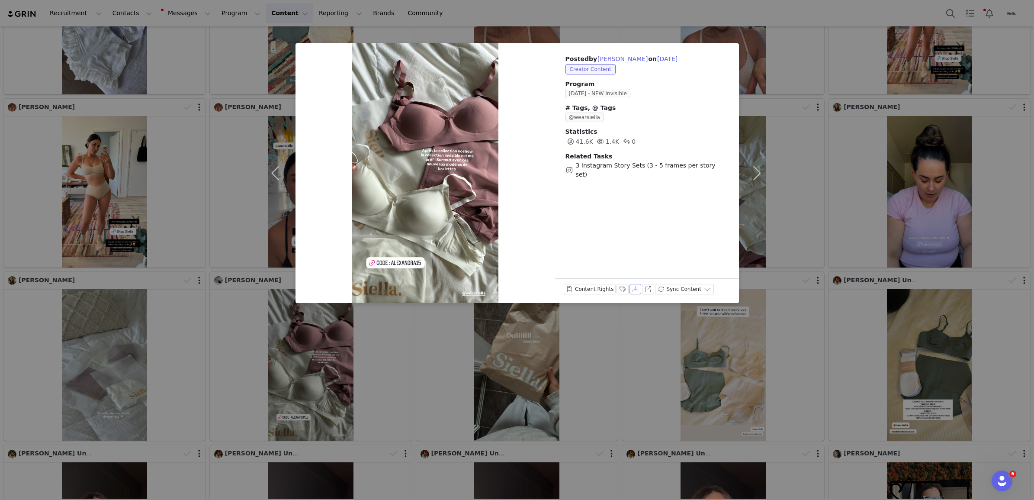
click at [630, 288] on button "Download" at bounding box center [636, 289] width 12 height 10
click at [651, 9] on div "Posted by [PERSON_NAME] on [DATE] Creator Content Program [DATE] - NEW Invisibl…" at bounding box center [517, 250] width 1034 height 500
